Goal: Find specific page/section: Find specific page/section

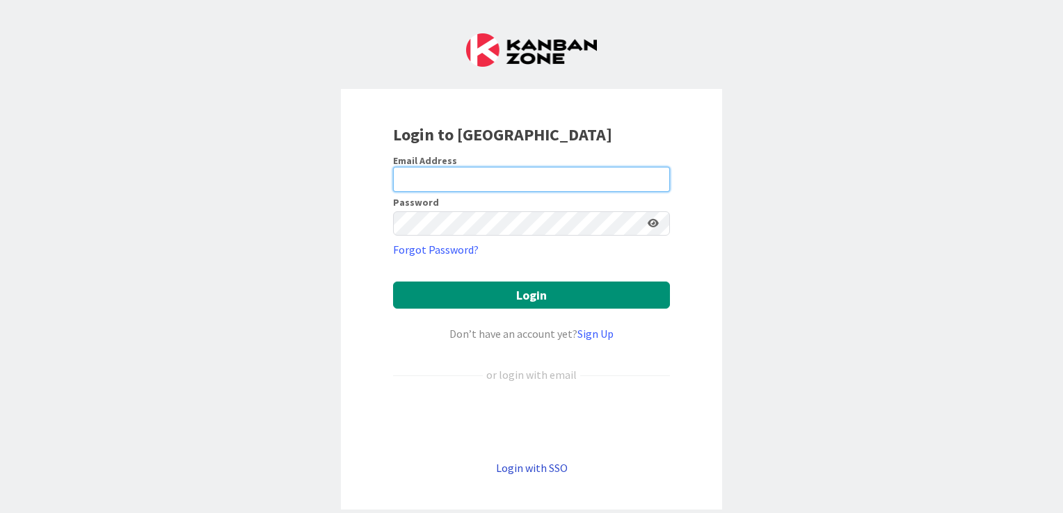
type input "[EMAIL_ADDRESS][DOMAIN_NAME]"
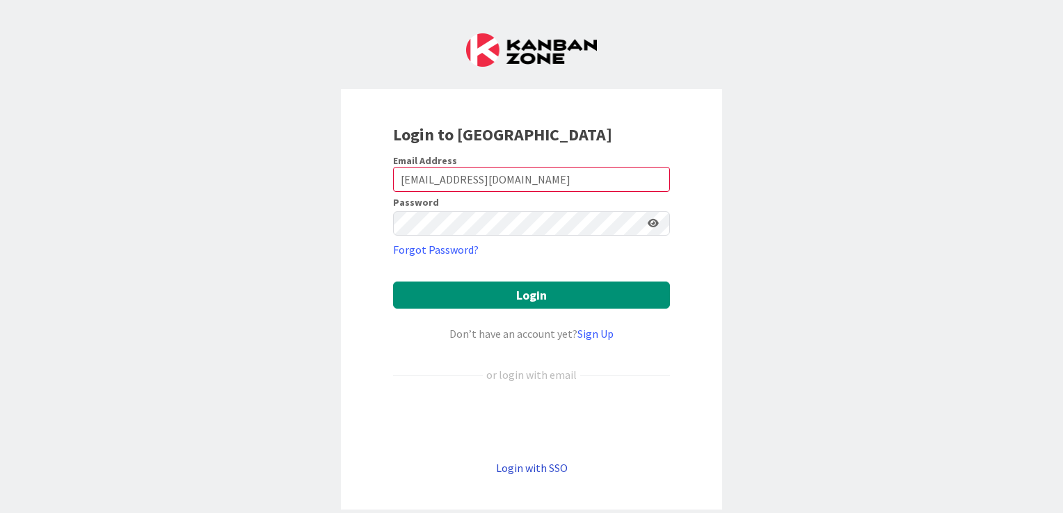
click at [540, 469] on link "Login with SSO" at bounding box center [532, 468] width 72 height 14
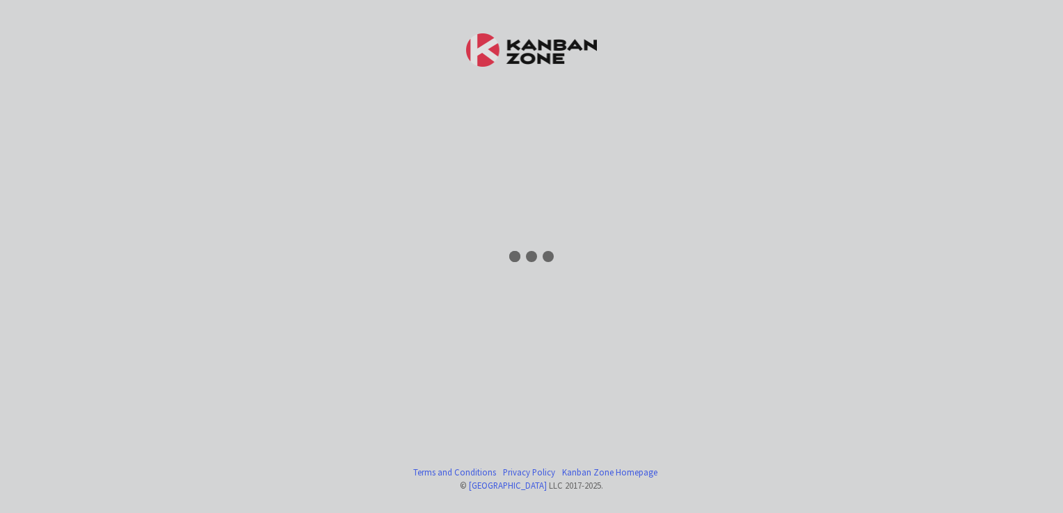
click at [540, 469] on div at bounding box center [531, 256] width 1063 height 513
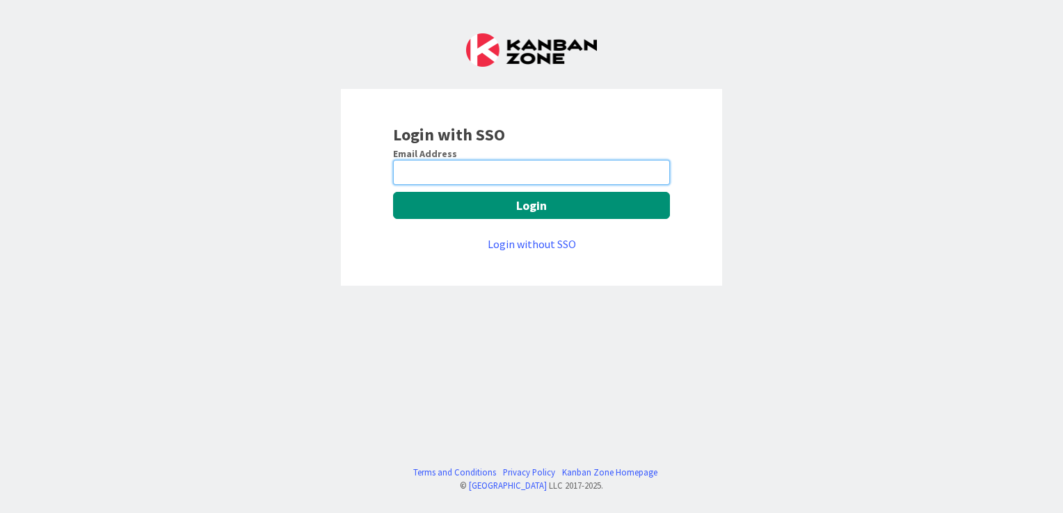
click at [509, 177] on input "email" at bounding box center [531, 172] width 277 height 25
type input "[EMAIL_ADDRESS][DOMAIN_NAME]"
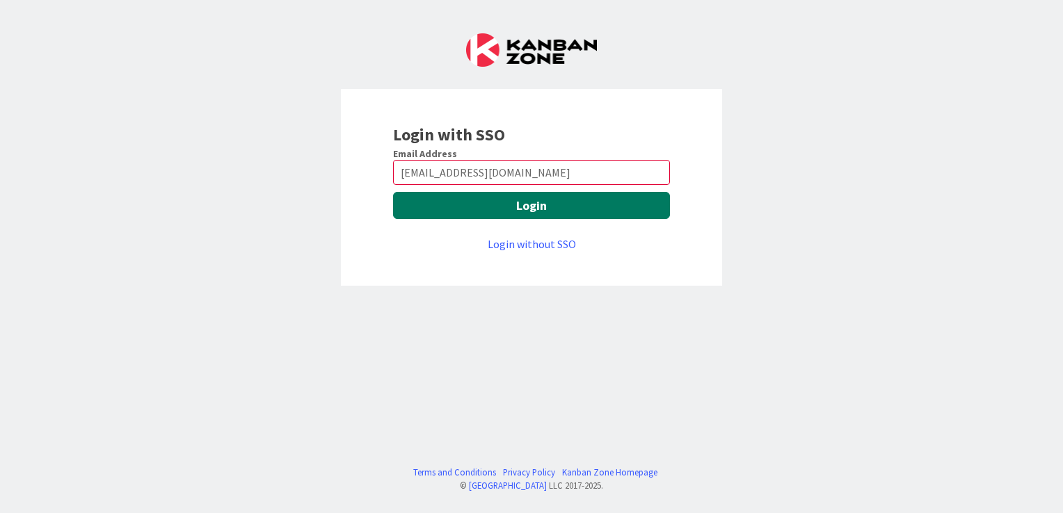
click at [551, 209] on button "Login" at bounding box center [531, 205] width 277 height 27
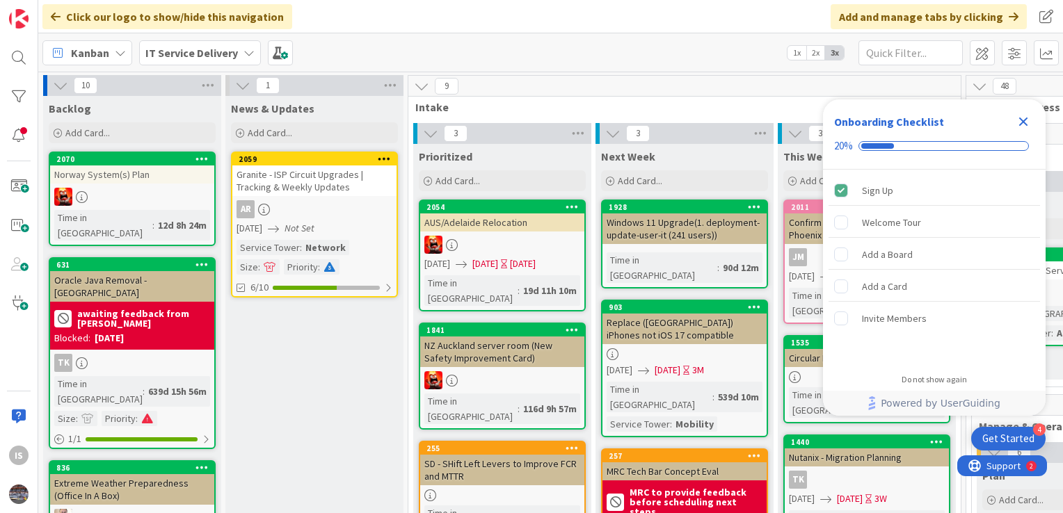
click at [1017, 121] on icon "Close Checklist" at bounding box center [1023, 121] width 17 height 17
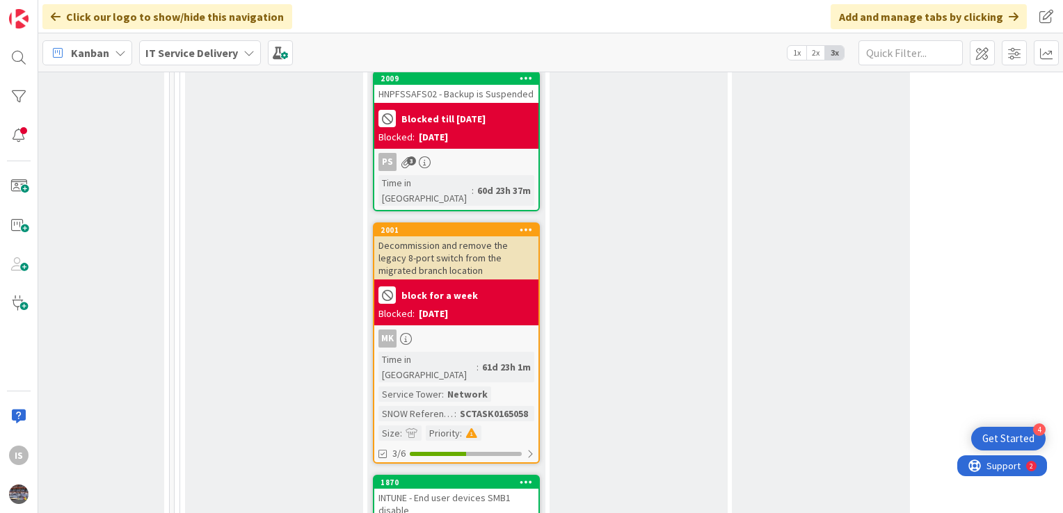
scroll to position [2034, 792]
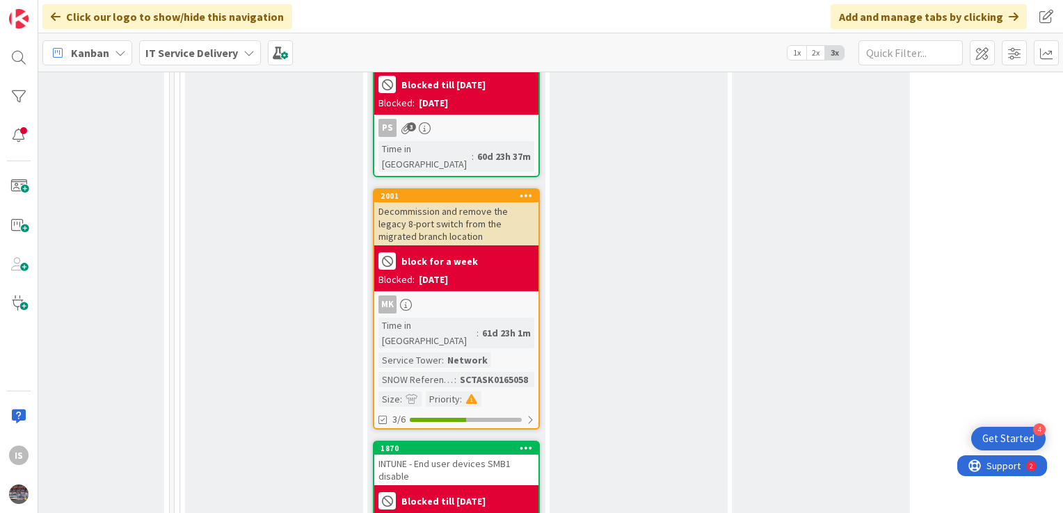
click at [421, 455] on div "INTUNE - End user devices SMB1 disable" at bounding box center [456, 470] width 164 height 31
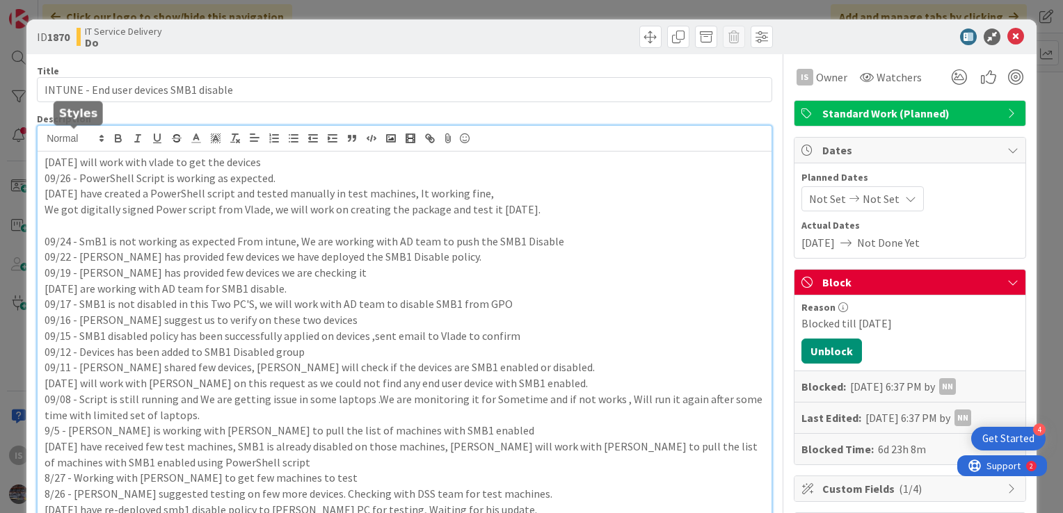
click at [45, 142] on div "09/29 -We will work with vlade to get the devices 09/26 - PowerShell Script is …" at bounding box center [405, 400] width 734 height 548
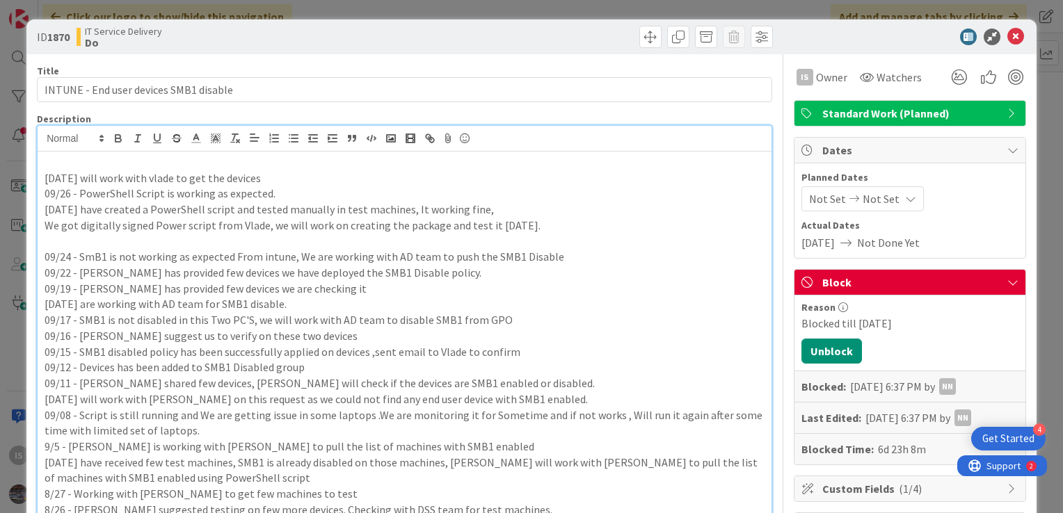
click at [47, 162] on p at bounding box center [405, 162] width 720 height 16
click at [90, 159] on p "10/6 -" at bounding box center [405, 162] width 720 height 16
click at [77, 162] on p "10/6 -" at bounding box center [405, 162] width 720 height 16
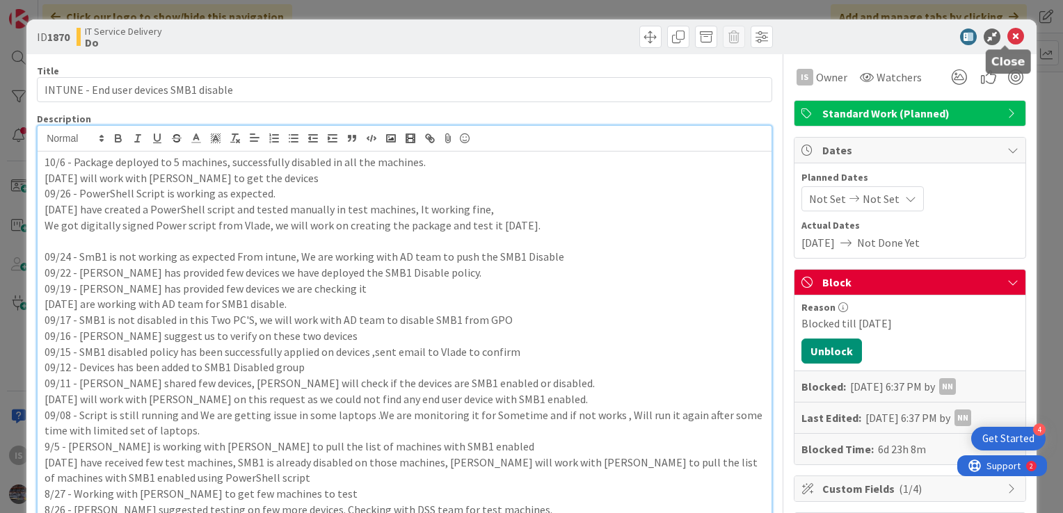
click at [1007, 40] on icon at bounding box center [1015, 37] width 17 height 17
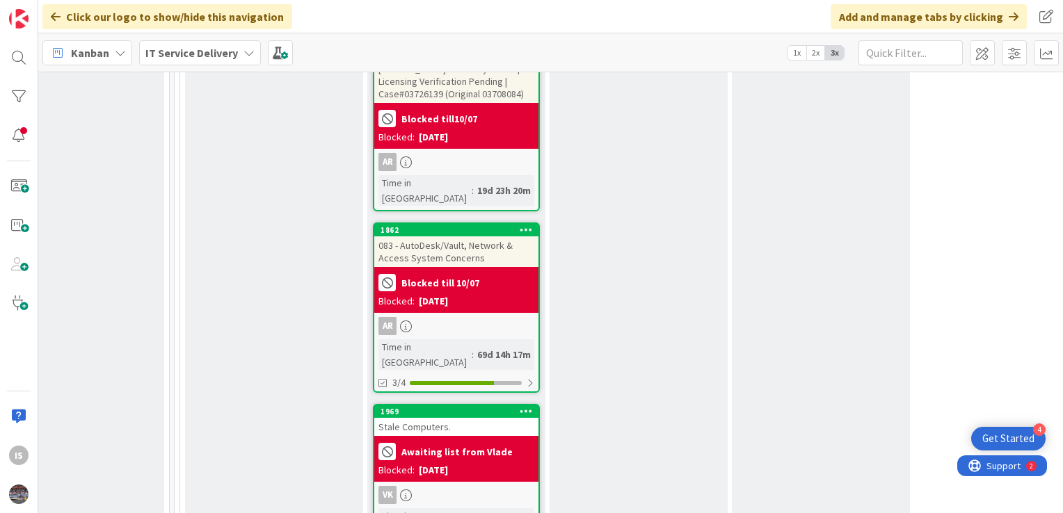
scroll to position [2621, 792]
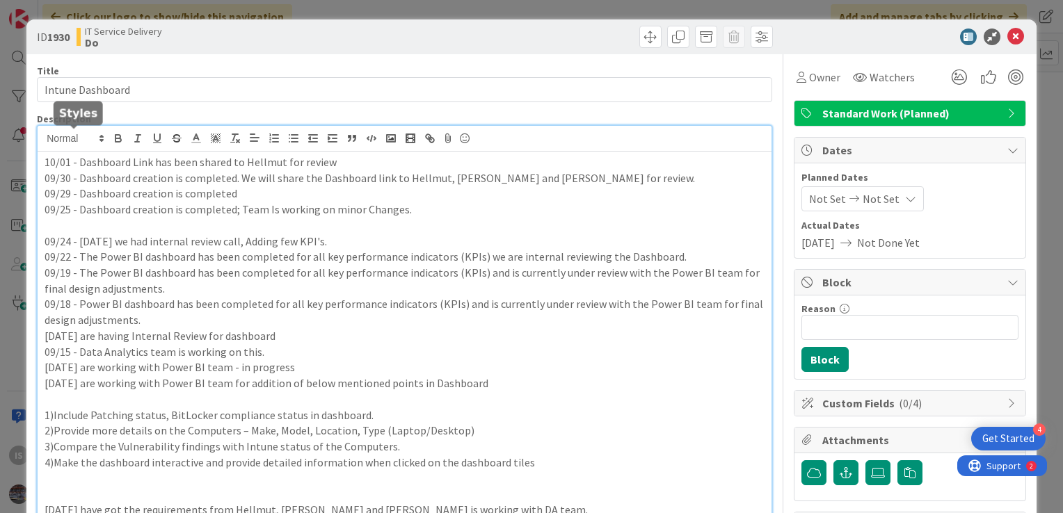
click at [1009, 32] on icon at bounding box center [1015, 37] width 17 height 17
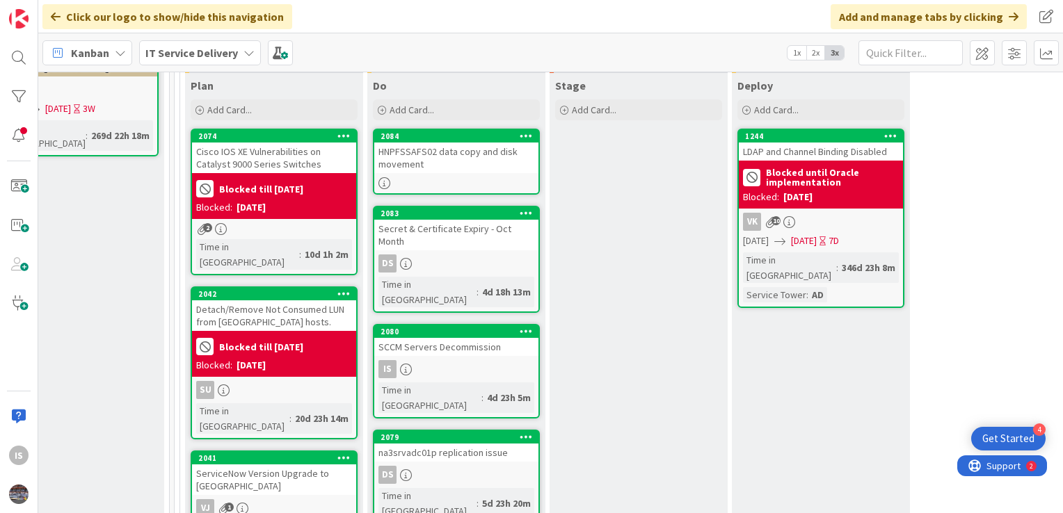
scroll to position [417, 792]
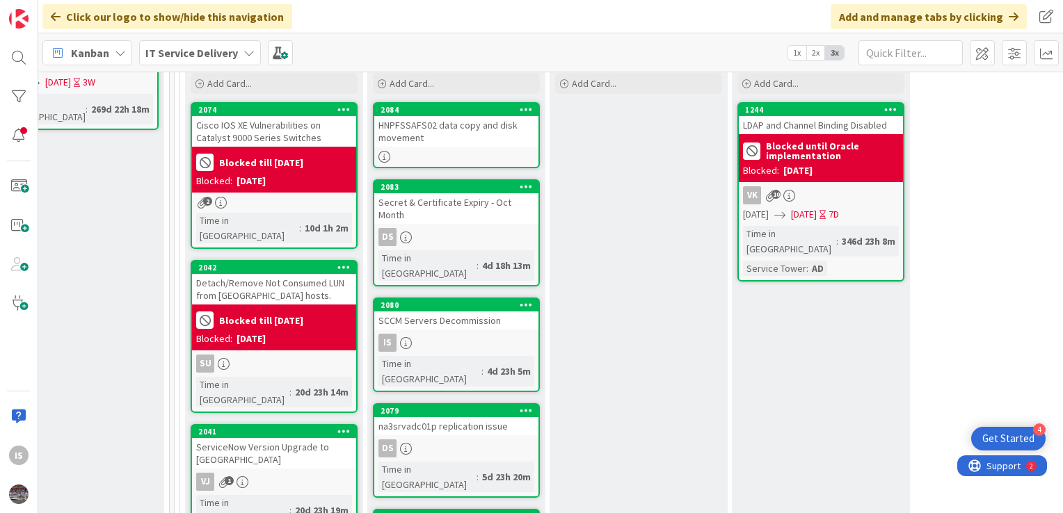
click at [453, 312] on div "SCCM Servers Decommission" at bounding box center [456, 321] width 164 height 18
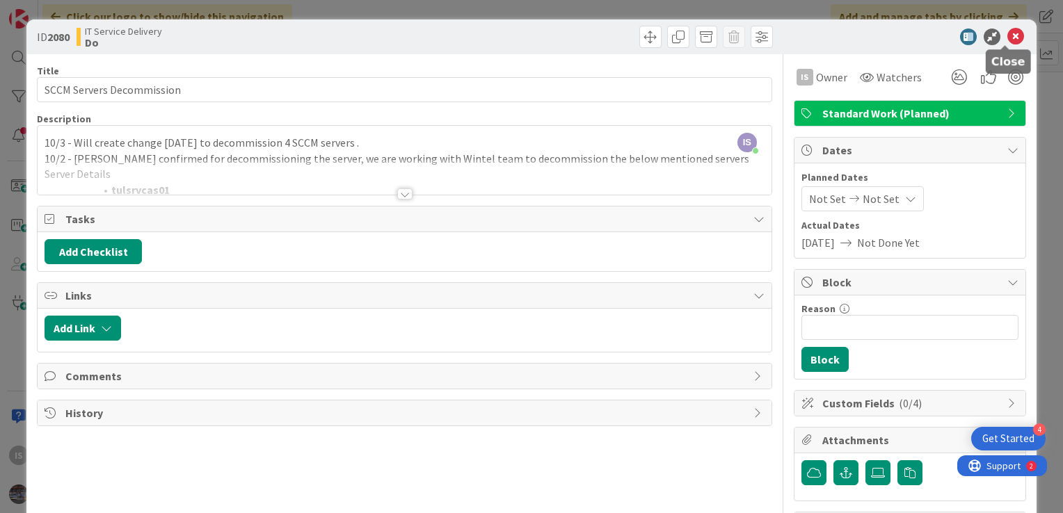
click at [1007, 38] on icon at bounding box center [1015, 37] width 17 height 17
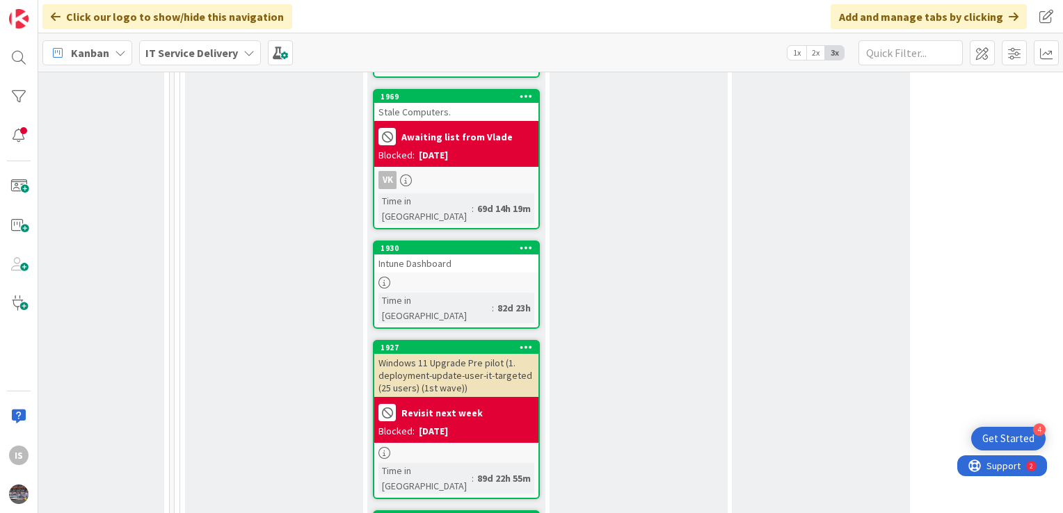
scroll to position [2875, 792]
